Goal: Navigation & Orientation: Find specific page/section

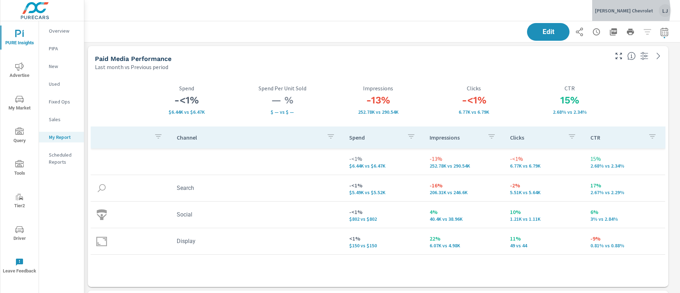
click at [620, 10] on p "Boniface-Hiers Chevrolet" at bounding box center [624, 10] width 58 height 6
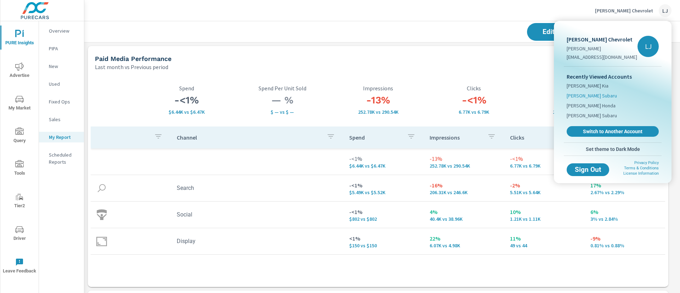
click at [595, 96] on span "Michael Hohl Subaru" at bounding box center [592, 95] width 50 height 7
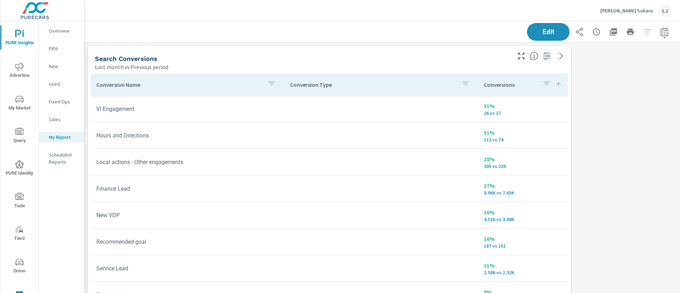
scroll to position [53, 0]
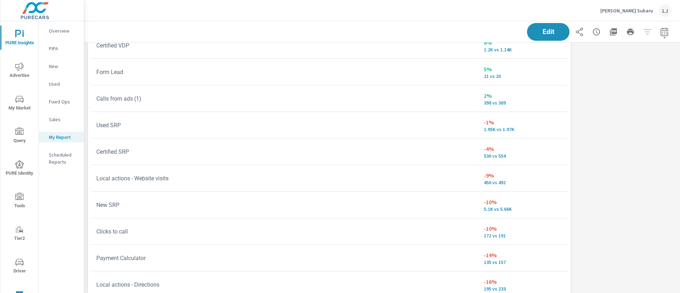
scroll to position [56, 0]
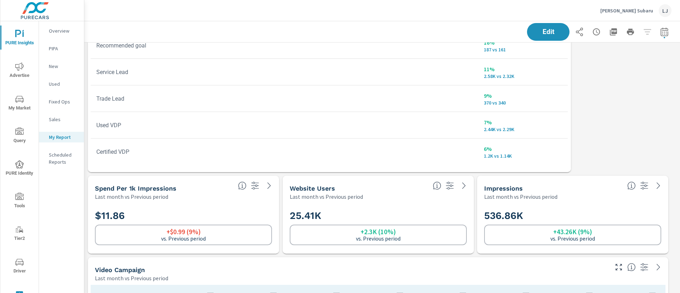
scroll to position [197, 0]
click at [562, 162] on div "Conversion Name Conversion Type Conversions VI Engagement 51% 26 vs 17 Hours an…" at bounding box center [330, 23] width 478 height 292
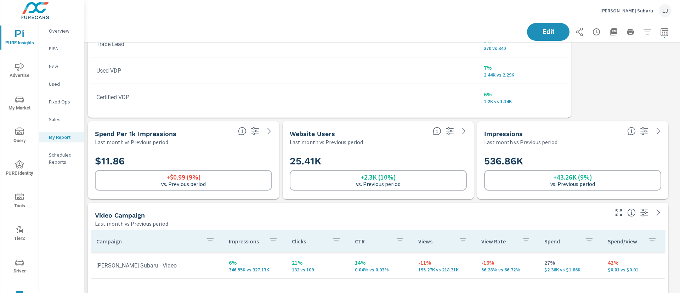
scroll to position [207, 0]
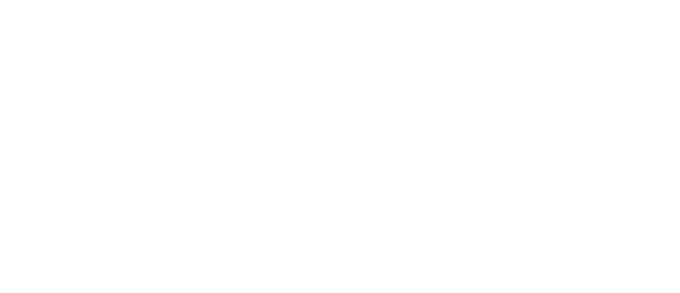
click at [405, 0] on html at bounding box center [340, 0] width 680 height 0
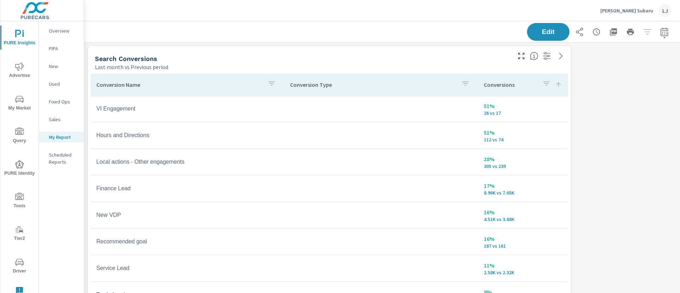
scroll to position [53, 0]
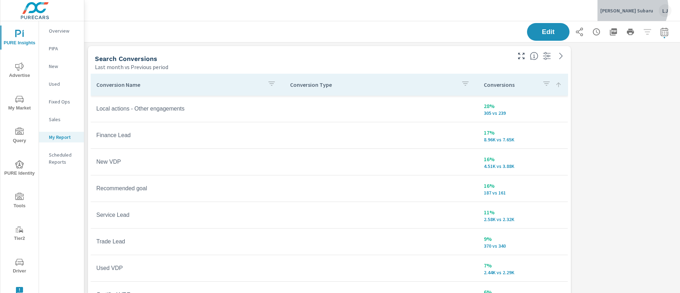
click at [638, 7] on p "Michael Hohl Subaru" at bounding box center [627, 10] width 53 height 6
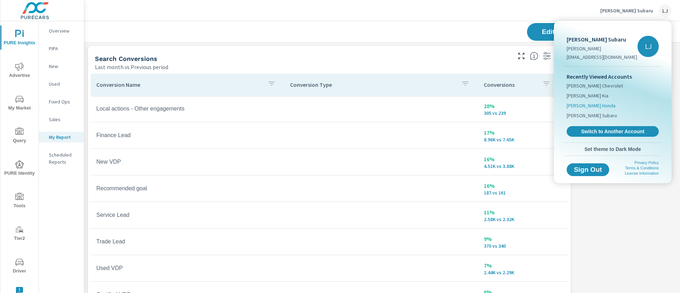
click at [597, 105] on span "[PERSON_NAME] Honda" at bounding box center [591, 105] width 49 height 7
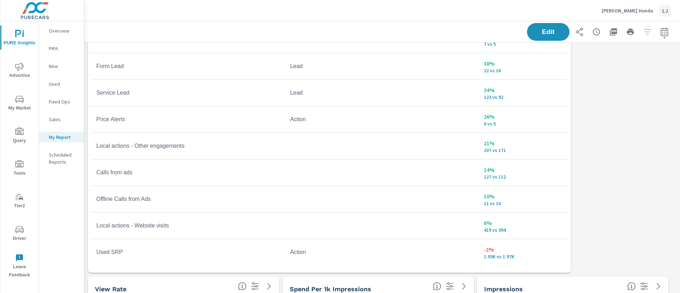
scroll to position [100, 0]
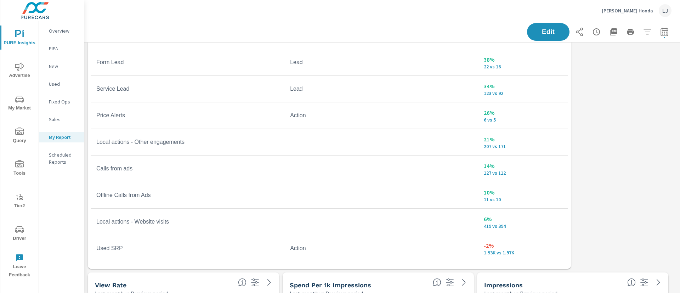
click at [565, 263] on div "Conversion Name Conversion Type Conversions Finance Lead Lead 78% 32 vs 18 Save…" at bounding box center [330, 120] width 478 height 292
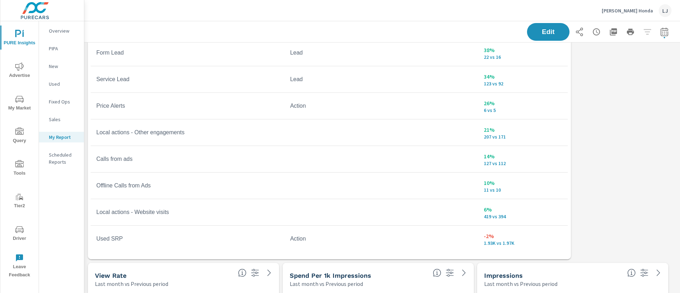
scroll to position [109, 0]
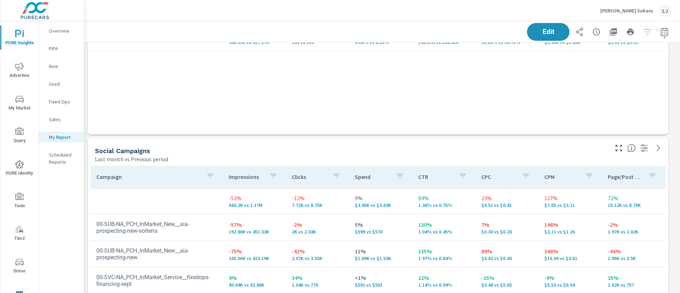
scroll to position [479, 0]
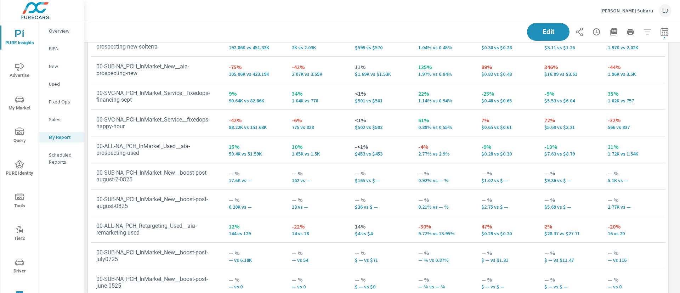
scroll to position [649, 0]
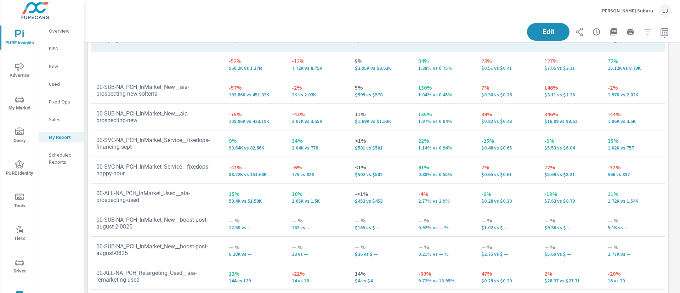
scroll to position [649, 0]
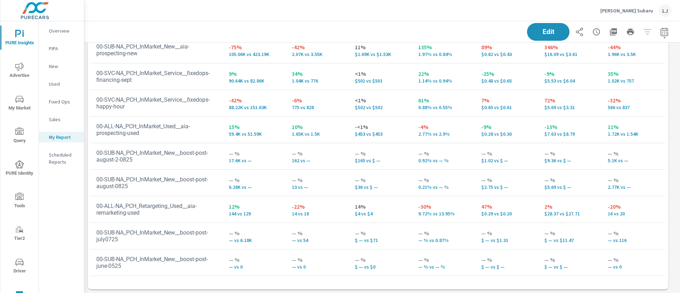
scroll to position [33, 0]
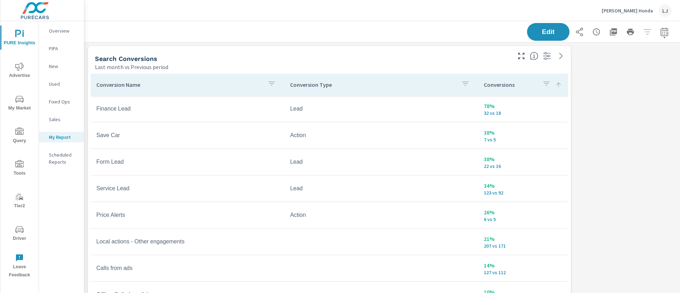
scroll to position [917, 604]
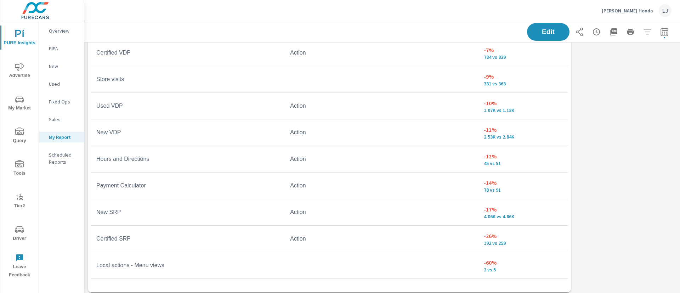
scroll to position [32, 0]
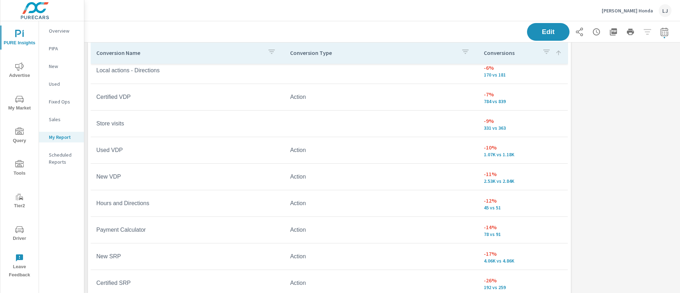
scroll to position [47, 0]
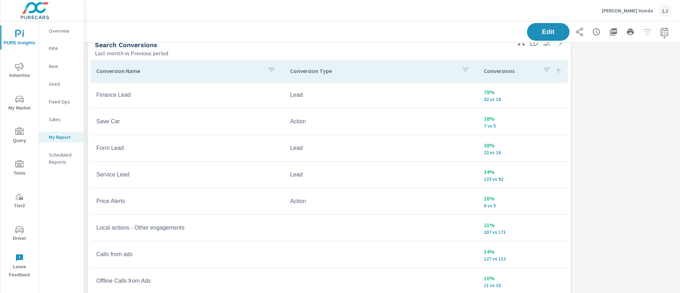
scroll to position [10, 0]
